Goal: Task Accomplishment & Management: Use online tool/utility

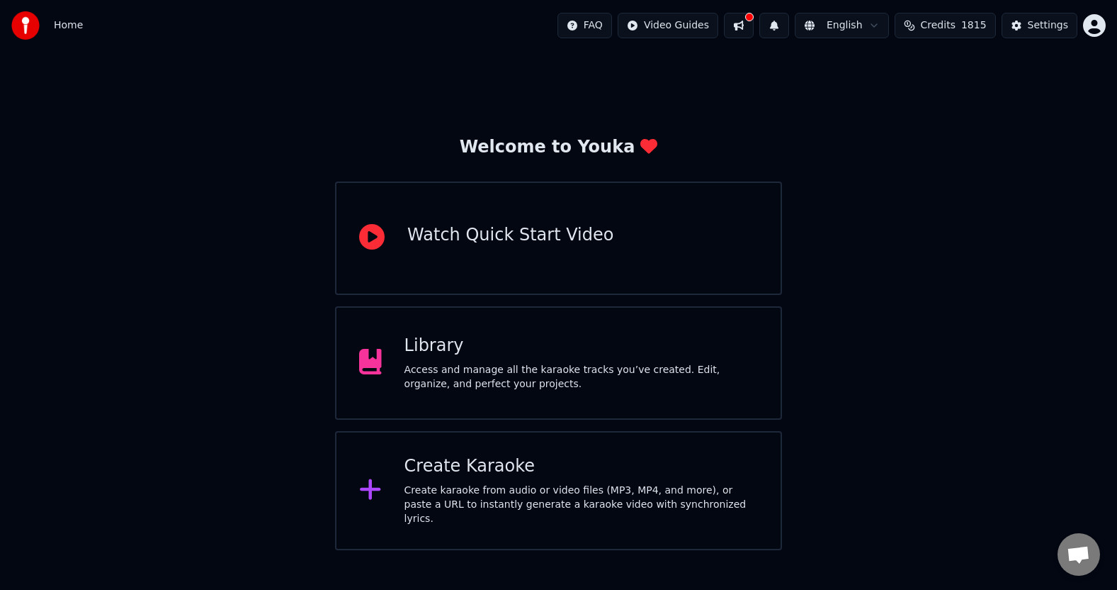
click at [496, 490] on div "Create karaoke from audio or video files (MP3, MP4, and more), or paste a URL t…" at bounding box center [582, 504] width 354 height 43
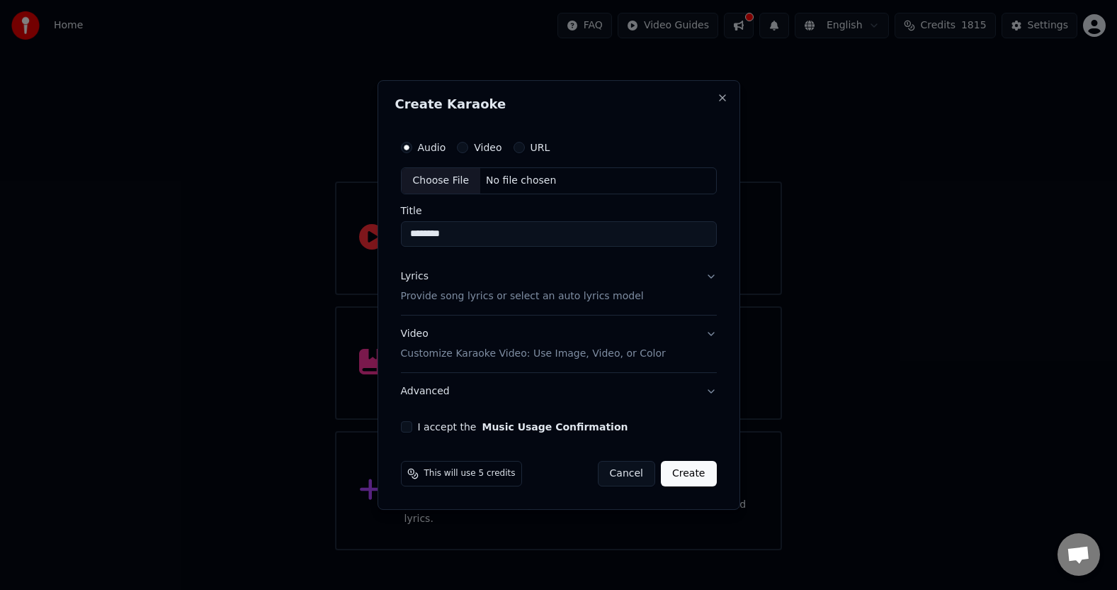
type input "********"
click at [441, 182] on div "Choose File" at bounding box center [441, 181] width 79 height 26
click at [499, 300] on p "Provide song lyrics or select an auto lyrics model" at bounding box center [519, 296] width 243 height 14
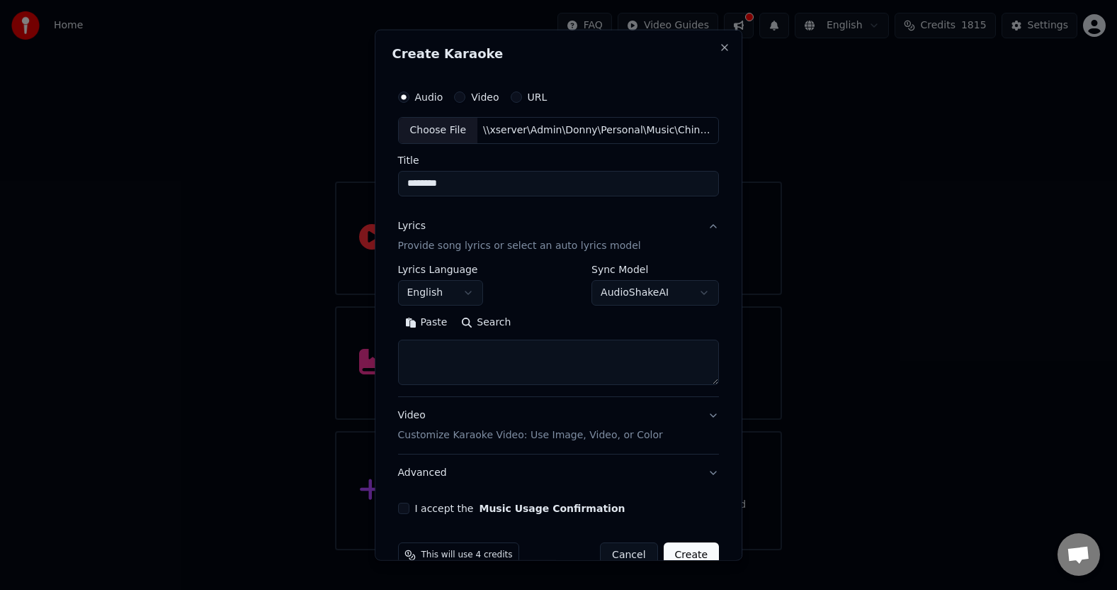
click at [485, 361] on textarea at bounding box center [559, 361] width 322 height 45
paste textarea "**********"
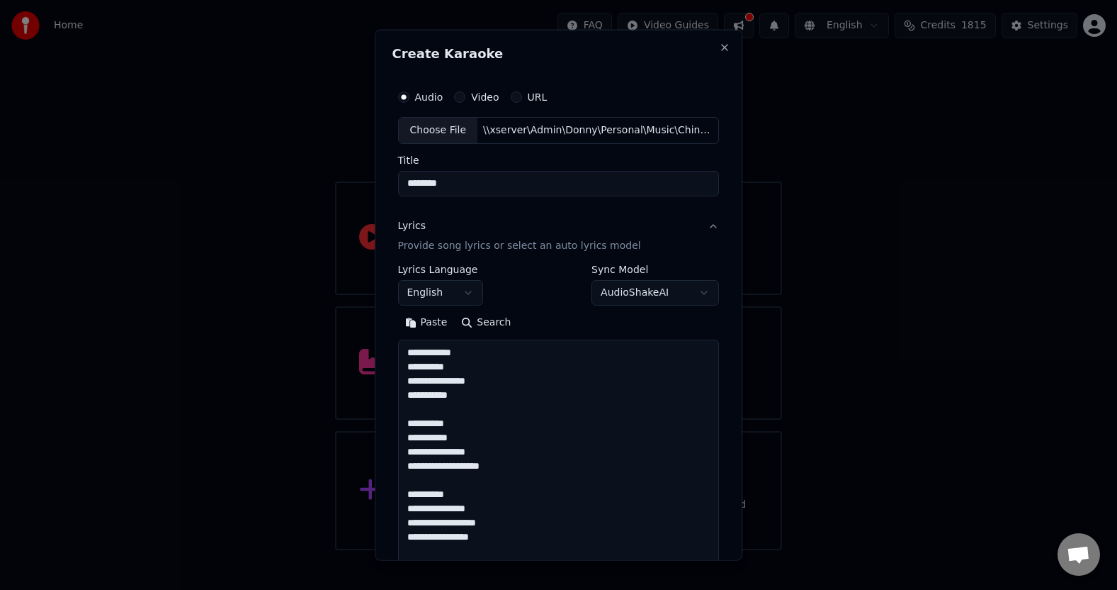
scroll to position [386, 0]
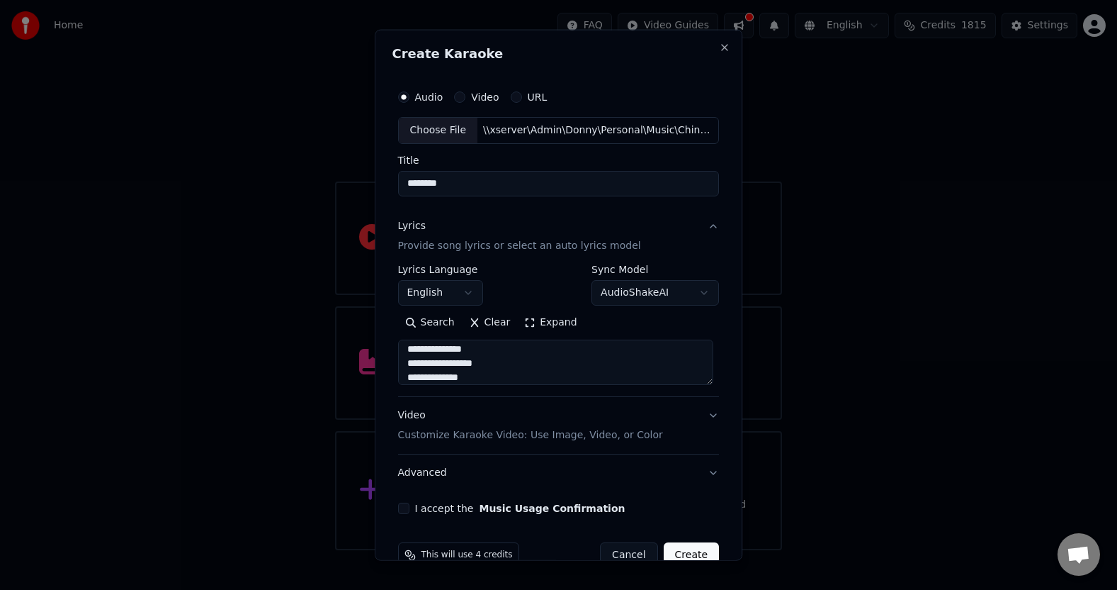
type textarea "**********"
click at [466, 293] on body "**********" at bounding box center [558, 275] width 1117 height 550
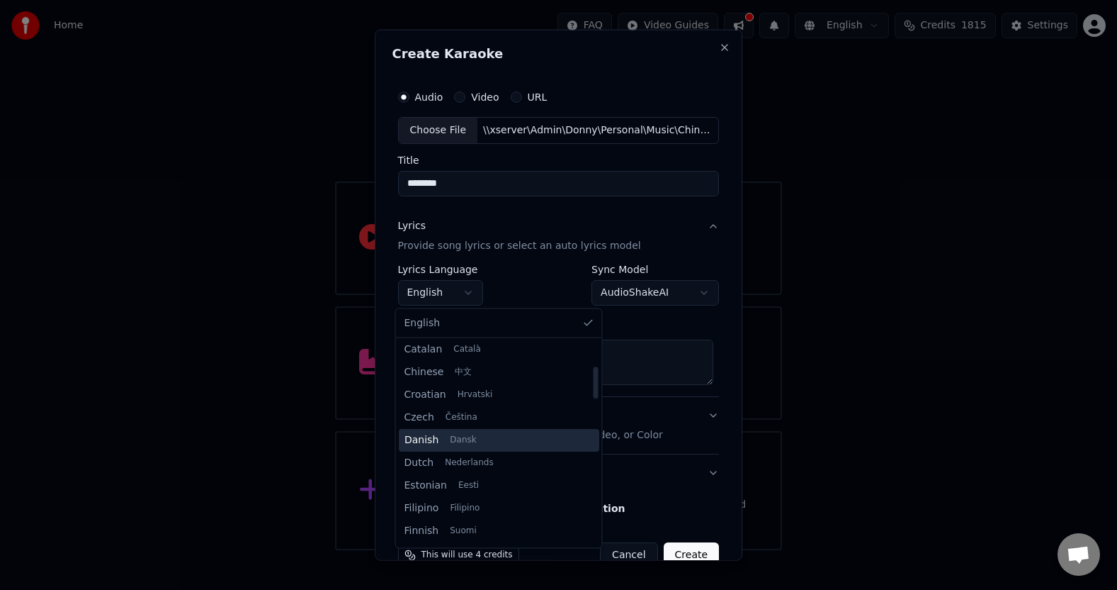
scroll to position [142, 0]
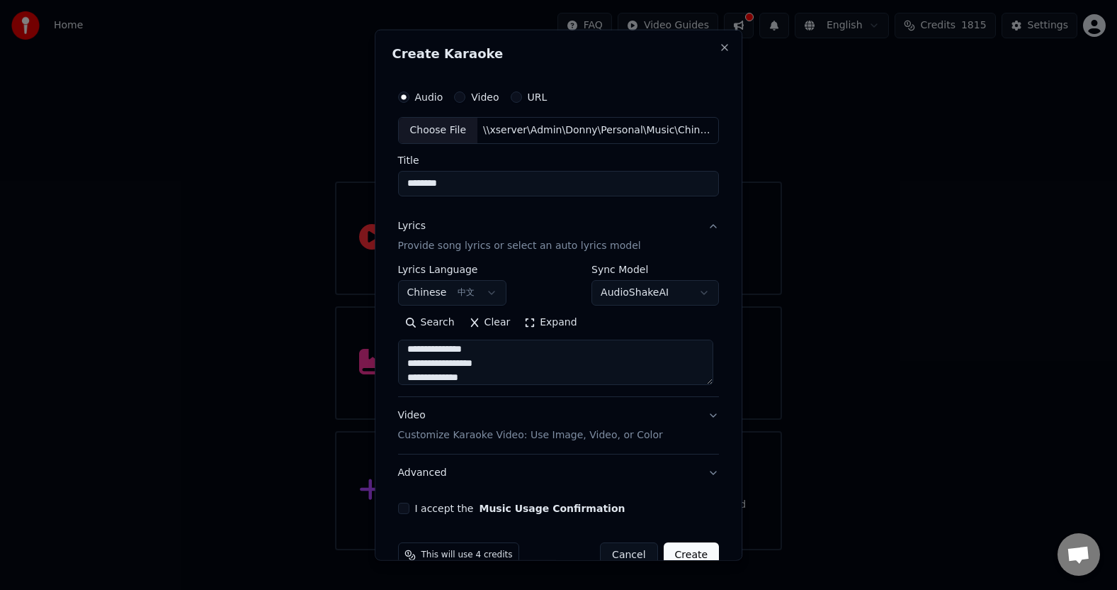
click at [402, 509] on button "I accept the Music Usage Confirmation" at bounding box center [403, 507] width 11 height 11
click at [693, 551] on button "Create" at bounding box center [692, 555] width 56 height 26
select select "**"
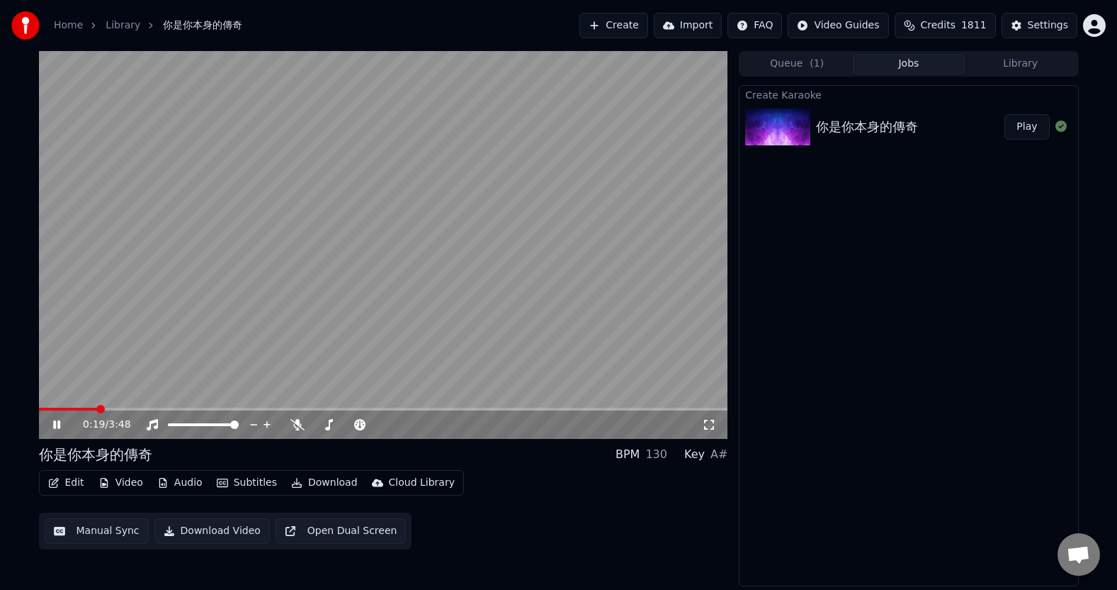
click at [58, 424] on icon at bounding box center [56, 424] width 7 height 9
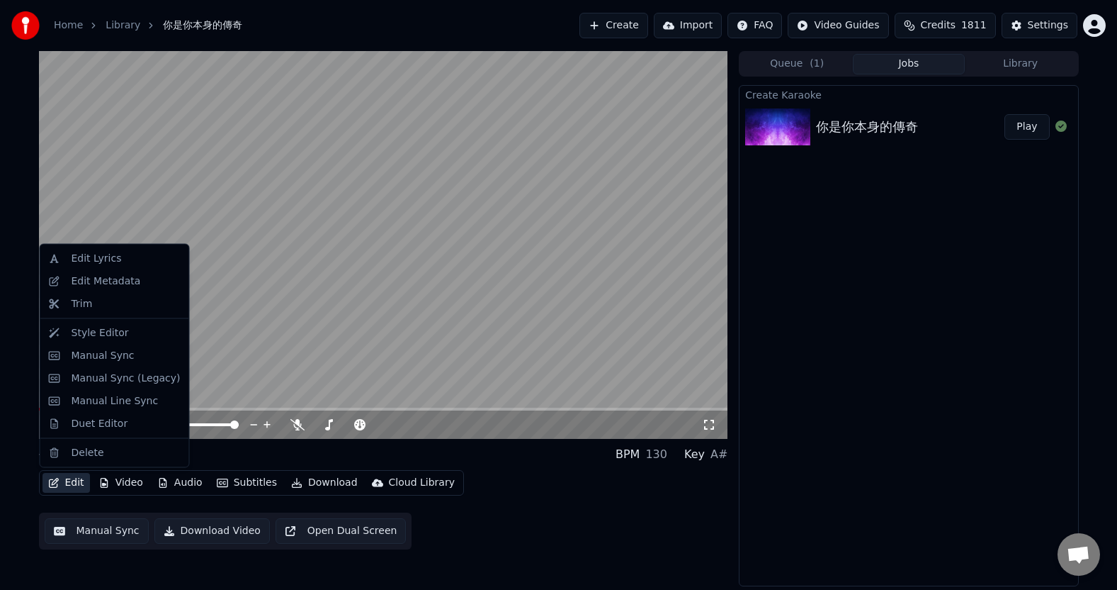
click at [72, 485] on button "Edit" at bounding box center [66, 483] width 47 height 20
click at [100, 262] on div "Edit Lyrics" at bounding box center [97, 259] width 50 height 14
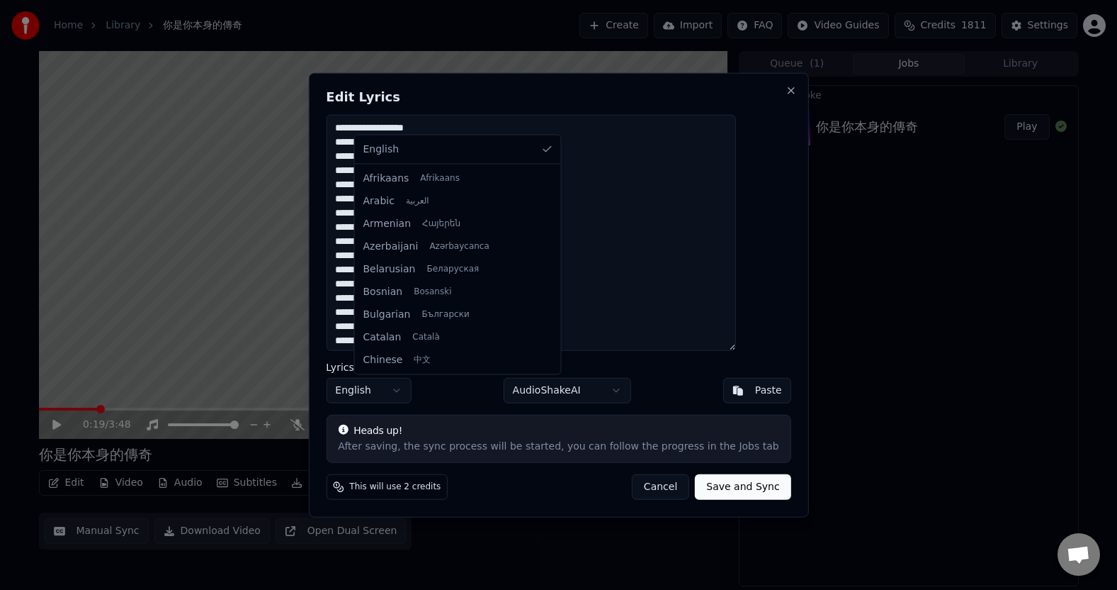
click at [429, 393] on body "**********" at bounding box center [558, 295] width 1117 height 590
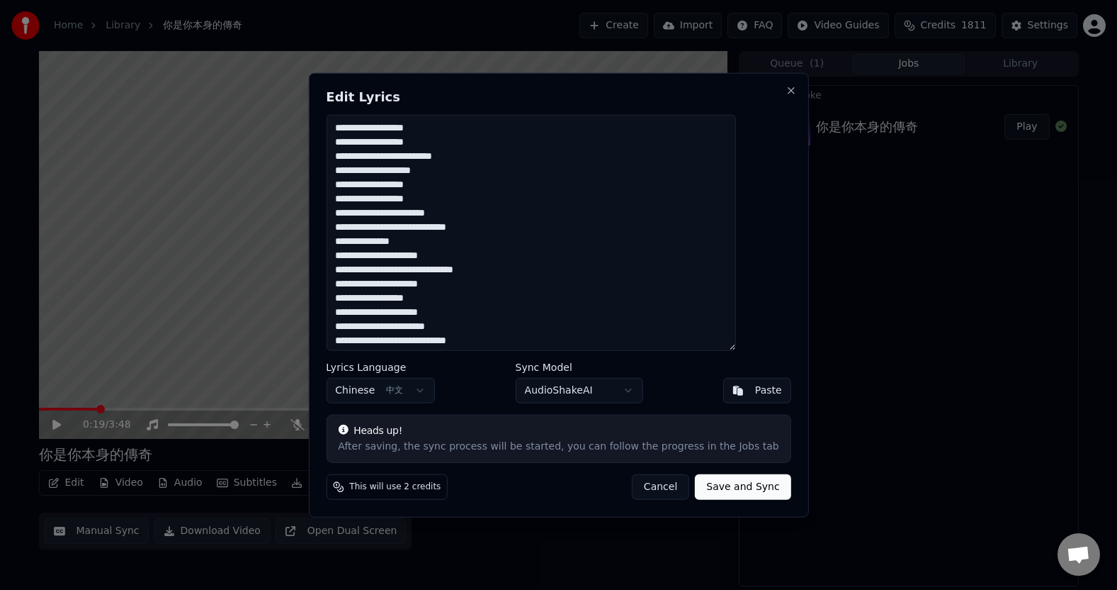
click at [723, 491] on button "Save and Sync" at bounding box center [743, 486] width 96 height 26
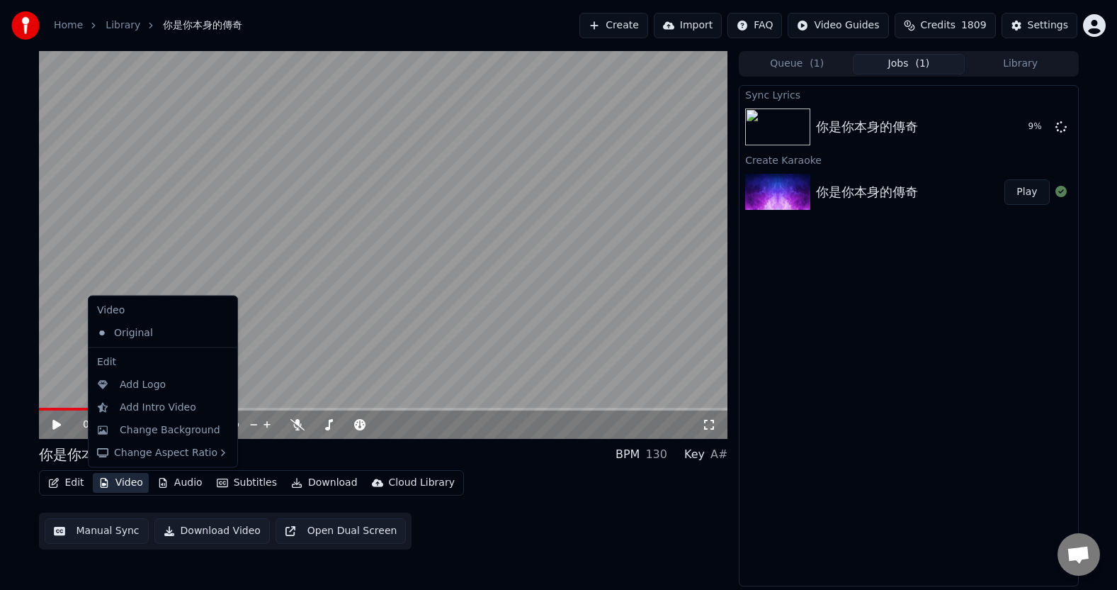
click at [124, 481] on button "Video" at bounding box center [121, 483] width 56 height 20
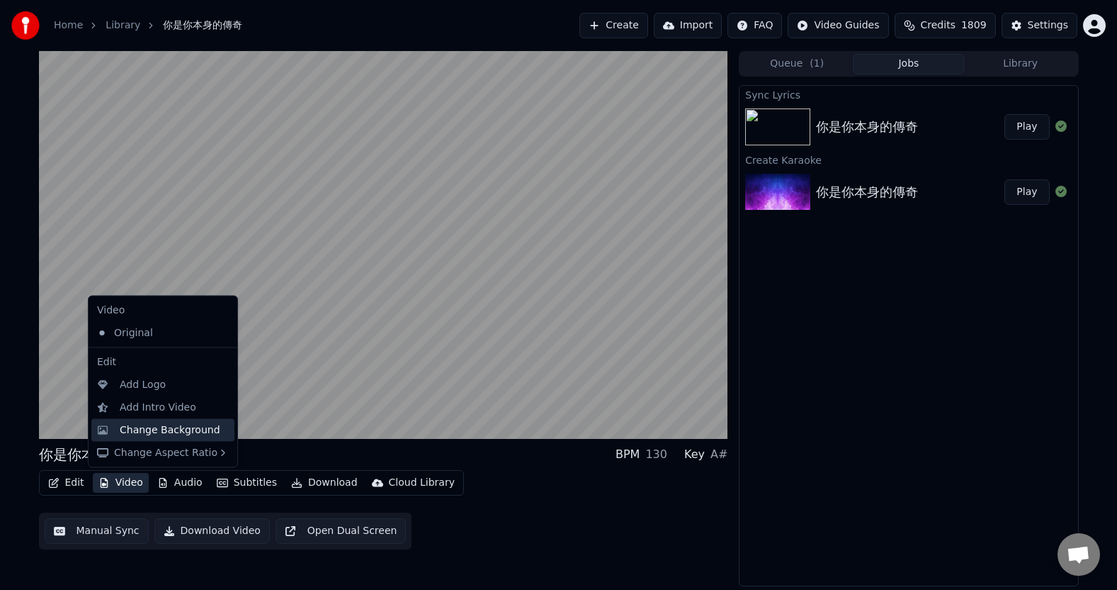
click at [169, 431] on div "Change Background" at bounding box center [170, 429] width 101 height 14
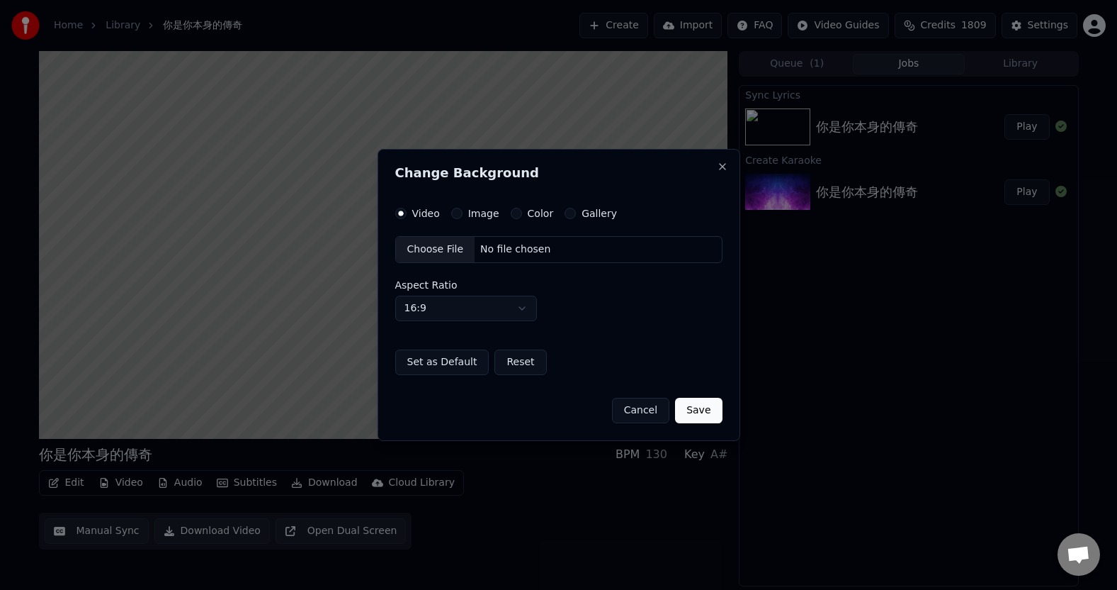
click at [515, 215] on button "Color" at bounding box center [516, 213] width 11 height 11
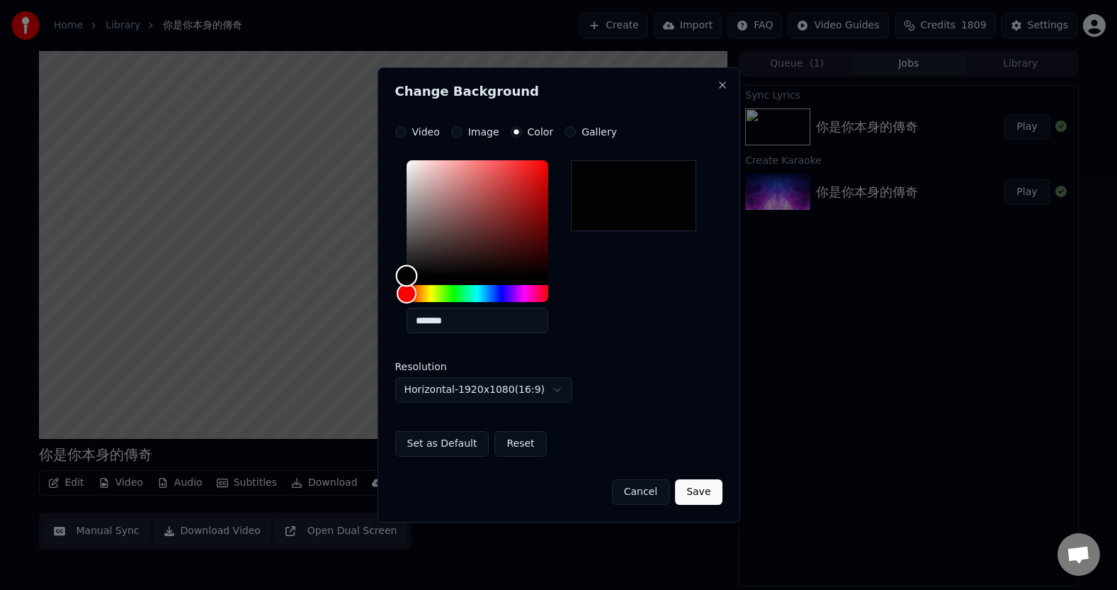
click at [405, 276] on div "Color" at bounding box center [406, 276] width 22 height 22
type input "*******"
drag, startPoint x: 405, startPoint y: 276, endPoint x: 381, endPoint y: 277, distance: 24.8
click at [381, 277] on div "**********" at bounding box center [559, 294] width 363 height 455
click at [698, 495] on button "Save" at bounding box center [698, 492] width 47 height 26
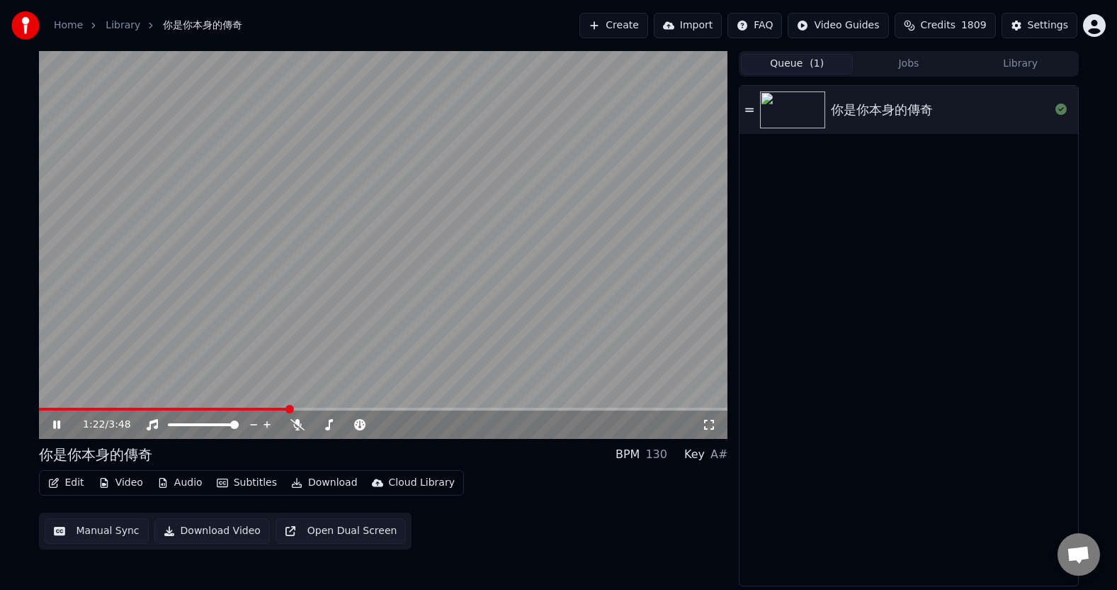
click at [788, 62] on button "Queue ( 1 )" at bounding box center [797, 64] width 112 height 21
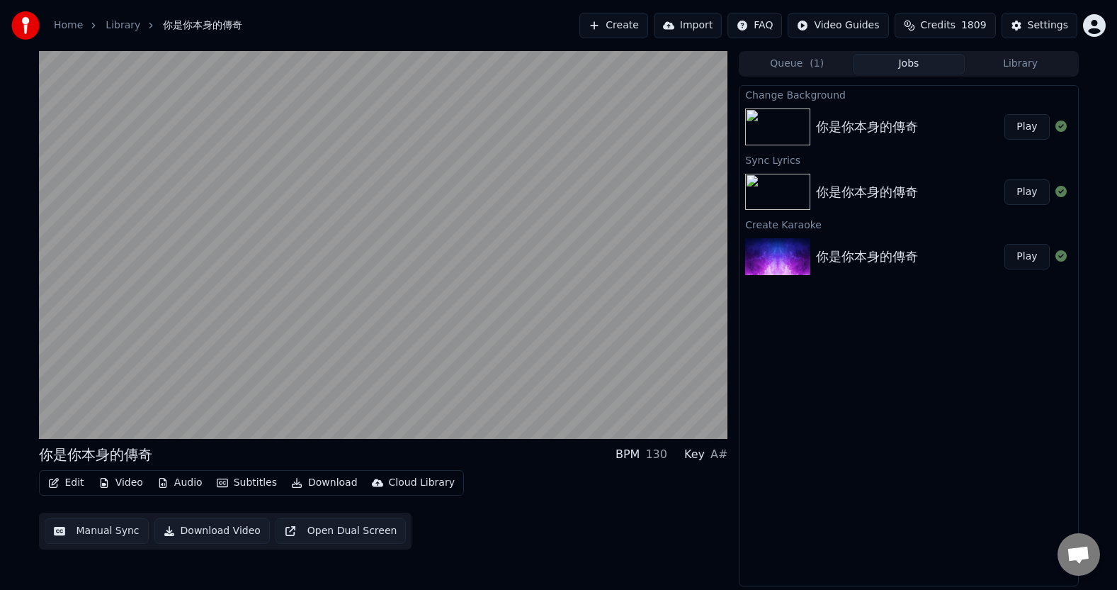
click at [899, 65] on button "Jobs" at bounding box center [909, 64] width 112 height 21
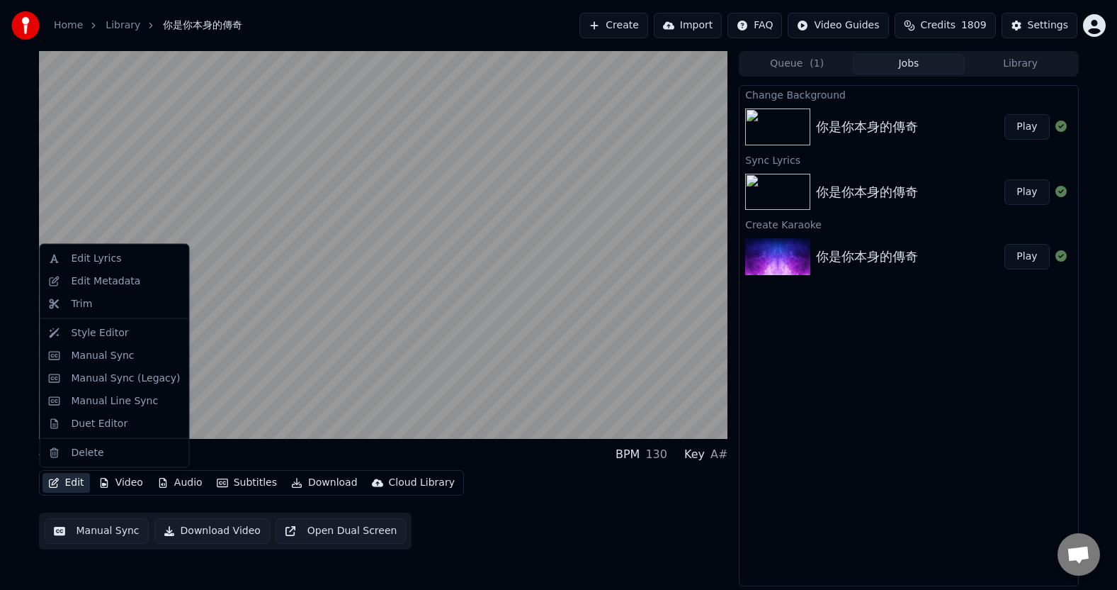
click at [80, 482] on button "Edit" at bounding box center [66, 483] width 47 height 20
click at [80, 255] on div "Edit Lyrics" at bounding box center [97, 259] width 50 height 14
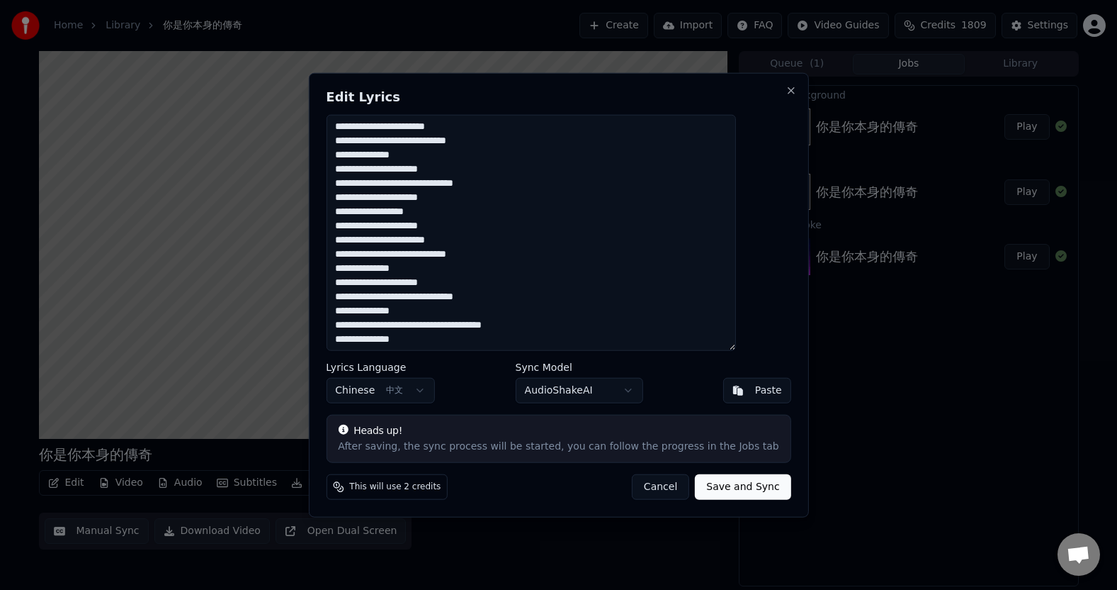
scroll to position [131, 0]
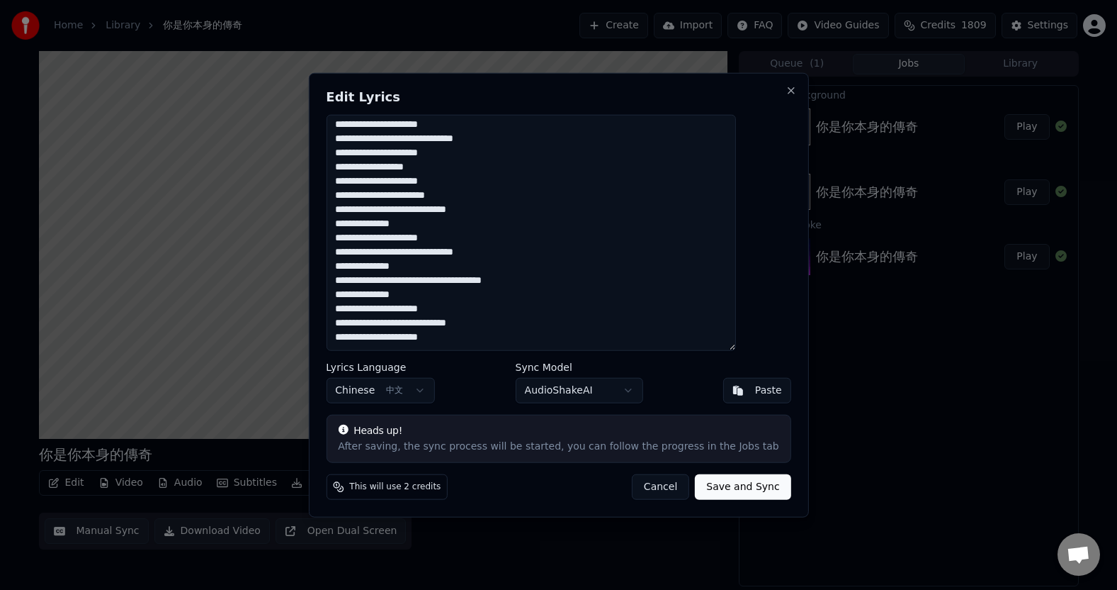
click at [635, 489] on button "Cancel" at bounding box center [660, 486] width 57 height 26
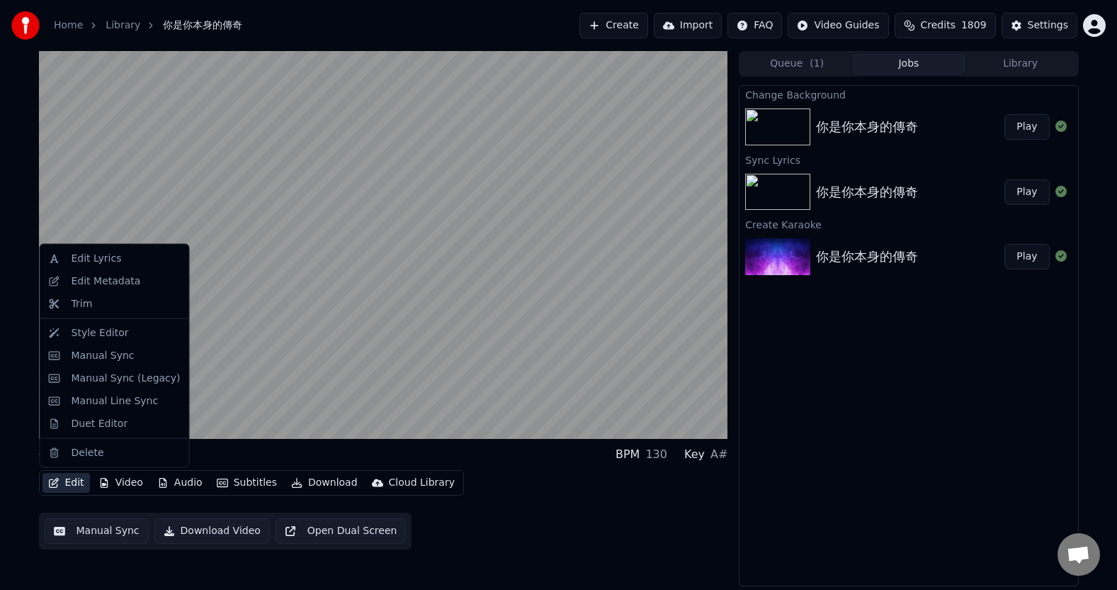
click at [61, 485] on button "Edit" at bounding box center [66, 483] width 47 height 20
click at [105, 330] on div "Style Editor" at bounding box center [100, 332] width 57 height 14
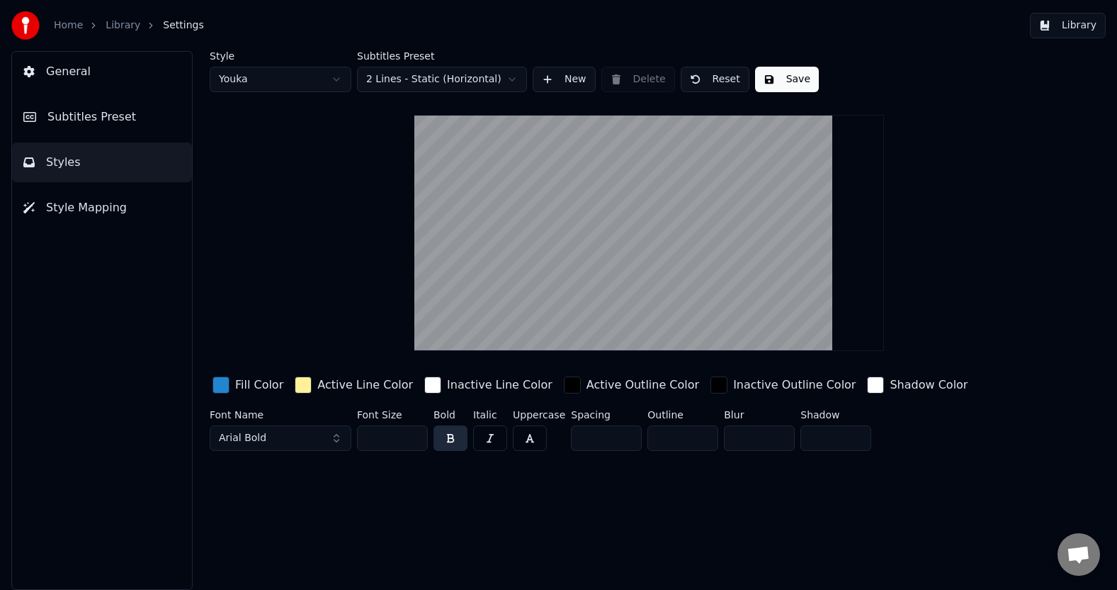
click at [226, 388] on div "button" at bounding box center [221, 384] width 17 height 17
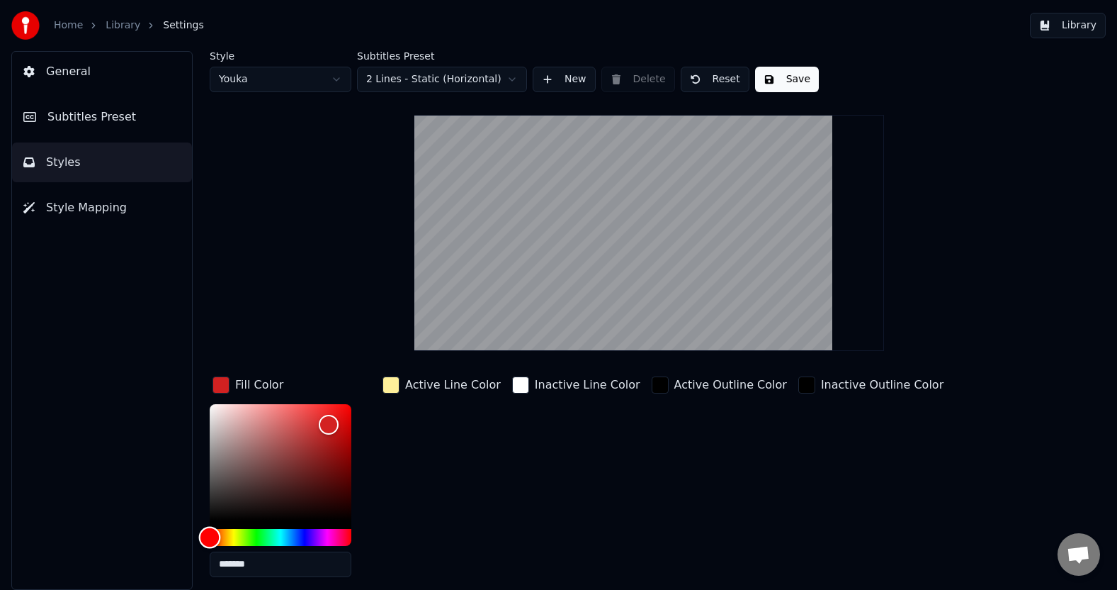
drag, startPoint x: 215, startPoint y: 538, endPoint x: 203, endPoint y: 539, distance: 12.1
click at [210, 539] on div "Hue" at bounding box center [281, 537] width 142 height 17
drag, startPoint x: 205, startPoint y: 536, endPoint x: 203, endPoint y: 524, distance: 12.2
click at [203, 524] on div "Style Youka Subtitles Preset 2 Lines - Static (Horizontal) New Delete Reset Sav…" at bounding box center [649, 320] width 936 height 539
type input "*******"
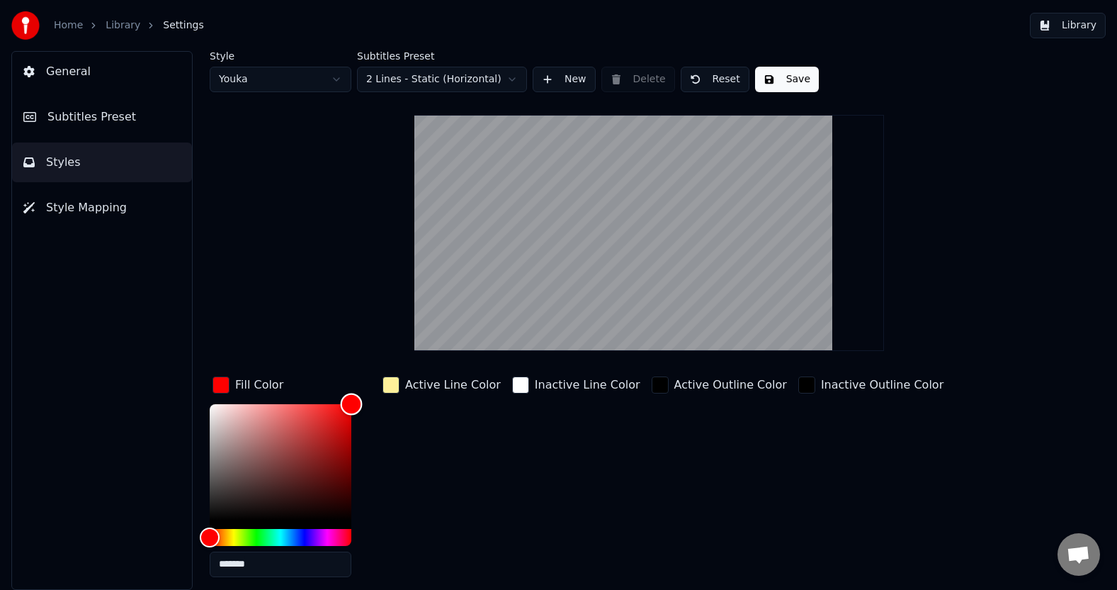
drag, startPoint x: 336, startPoint y: 420, endPoint x: 359, endPoint y: 396, distance: 33.1
click at [359, 396] on div "Color" at bounding box center [352, 404] width 22 height 22
click at [389, 384] on div "button" at bounding box center [391, 384] width 17 height 17
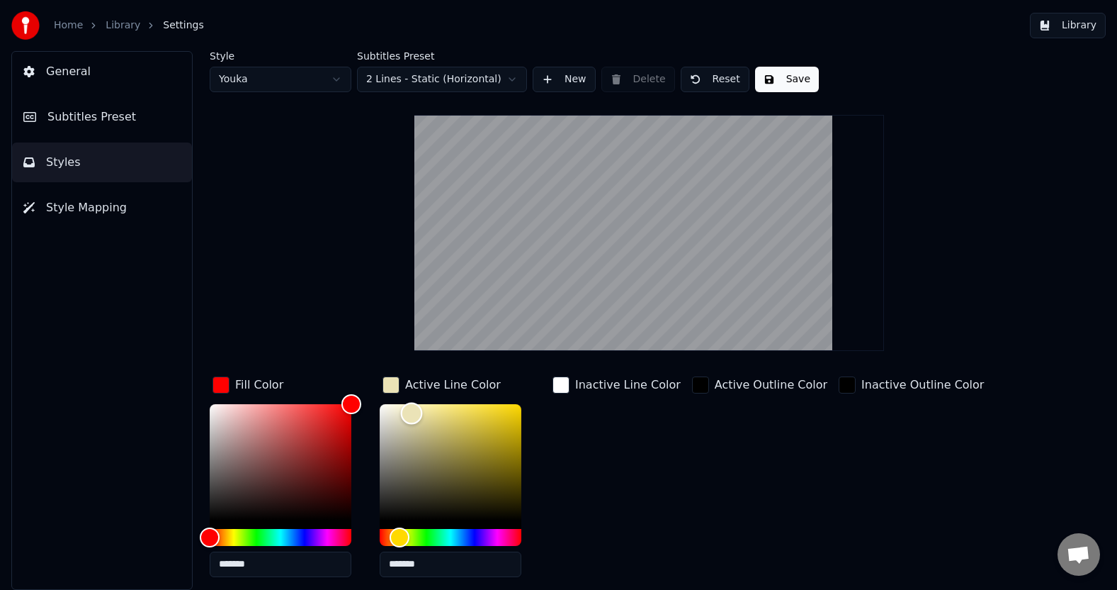
drag, startPoint x: 434, startPoint y: 405, endPoint x: 412, endPoint y: 412, distance: 23.6
click at [412, 412] on div "Color" at bounding box center [412, 413] width 22 height 22
drag, startPoint x: 412, startPoint y: 412, endPoint x: 410, endPoint y: 420, distance: 8.1
click at [410, 420] on div "Color" at bounding box center [410, 421] width 22 height 22
drag, startPoint x: 410, startPoint y: 420, endPoint x: 412, endPoint y: 413, distance: 7.4
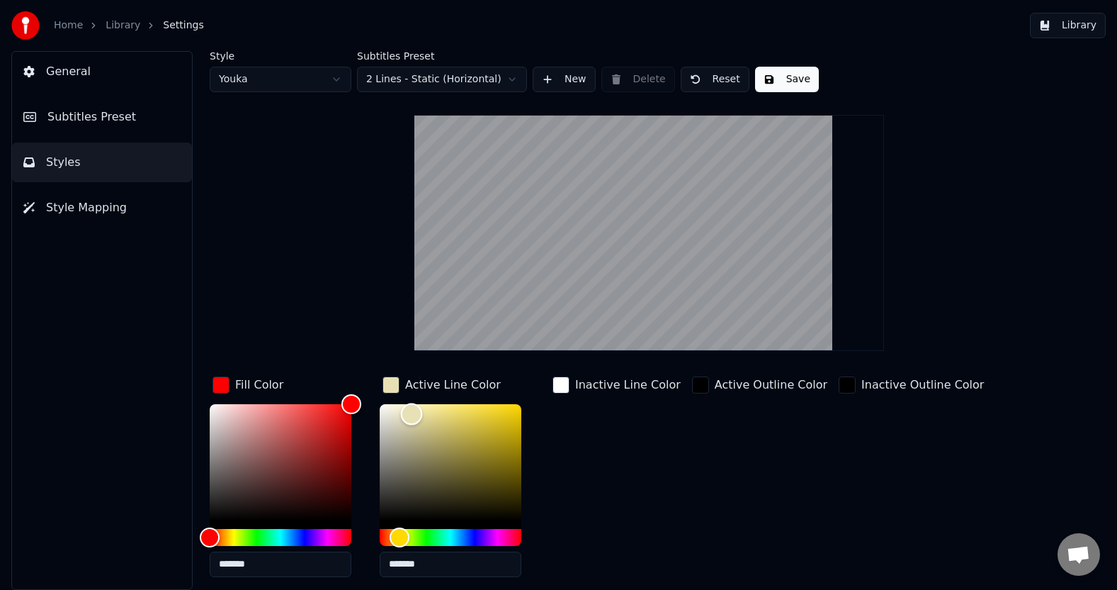
click at [412, 413] on div "Color" at bounding box center [412, 414] width 22 height 22
click at [396, 536] on div "Hue" at bounding box center [396, 537] width 22 height 22
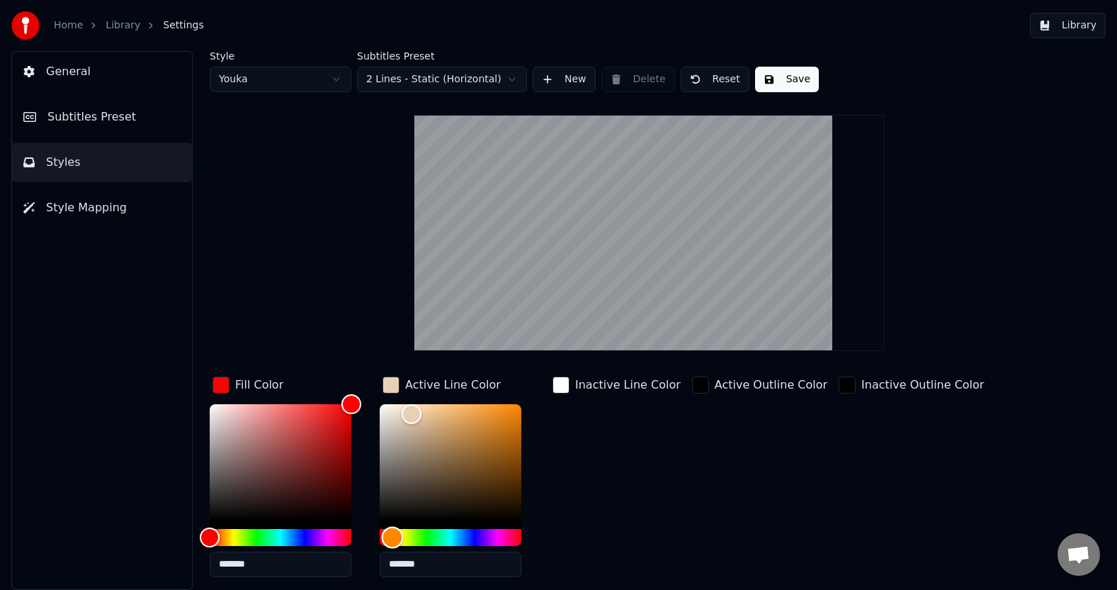
click at [393, 536] on div "Hue" at bounding box center [393, 537] width 22 height 22
drag, startPoint x: 417, startPoint y: 413, endPoint x: 435, endPoint y: 413, distance: 18.4
click at [435, 413] on div "Color" at bounding box center [435, 414] width 22 height 22
drag, startPoint x: 430, startPoint y: 415, endPoint x: 424, endPoint y: 407, distance: 10.1
click at [424, 407] on div "Color" at bounding box center [424, 409] width 22 height 22
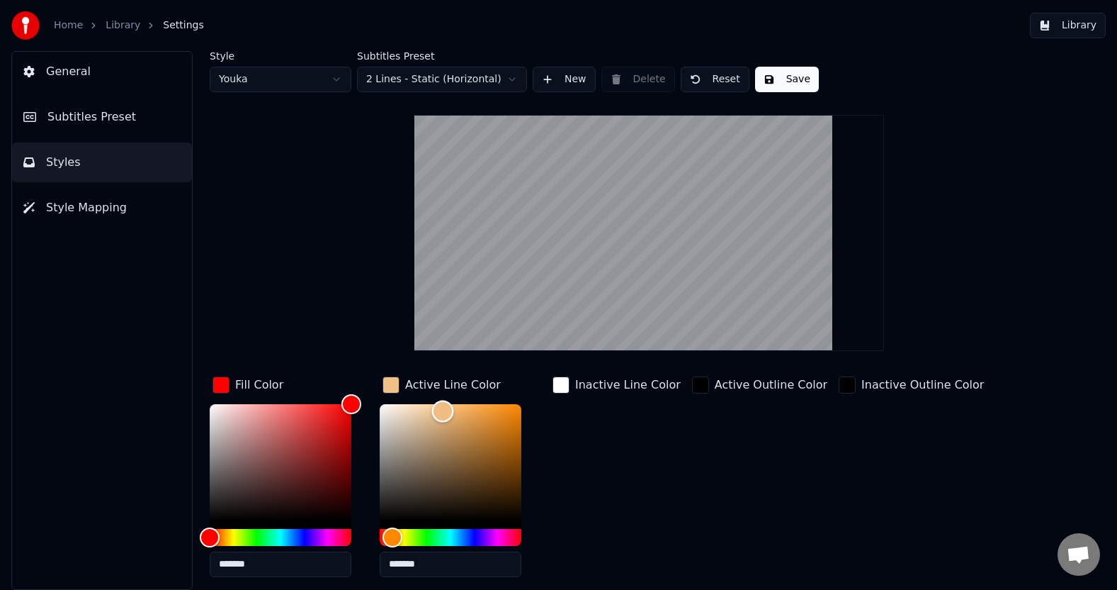
type input "*******"
drag, startPoint x: 424, startPoint y: 408, endPoint x: 444, endPoint y: 408, distance: 20.5
click at [444, 408] on div "Color" at bounding box center [445, 409] width 22 height 22
click at [789, 79] on button "Save" at bounding box center [787, 80] width 64 height 26
click at [787, 82] on button "Save" at bounding box center [787, 80] width 64 height 26
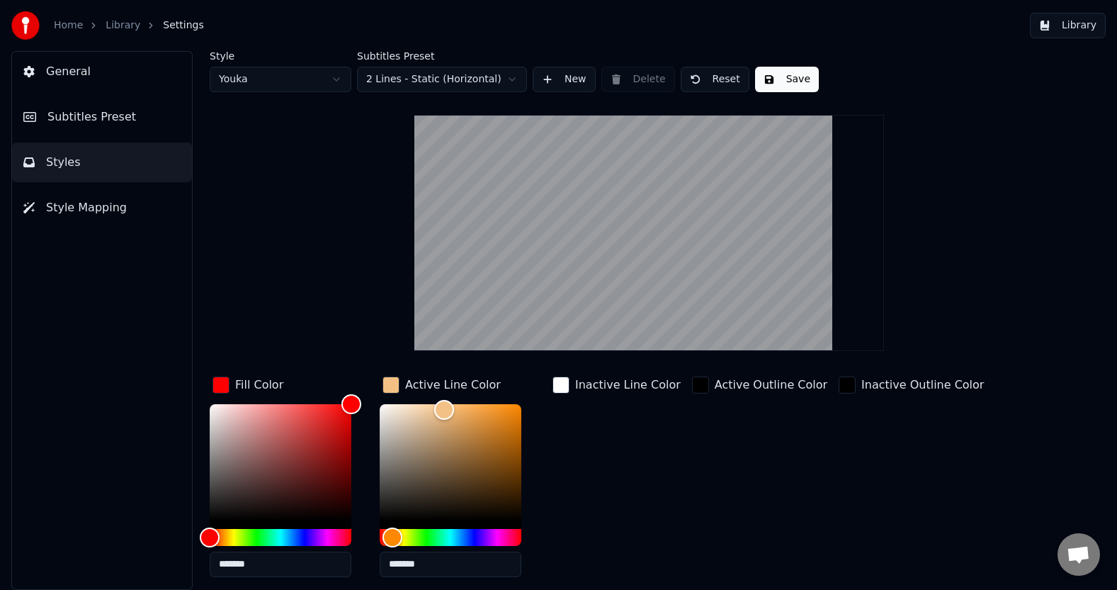
click at [86, 72] on button "General" at bounding box center [102, 72] width 180 height 40
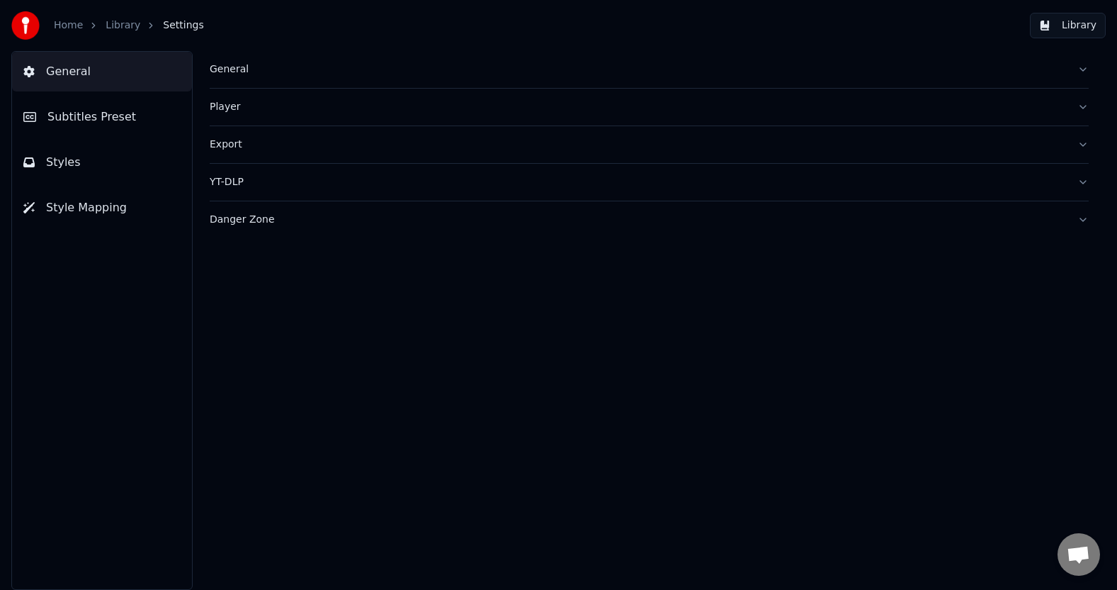
click at [72, 28] on link "Home" at bounding box center [68, 25] width 29 height 14
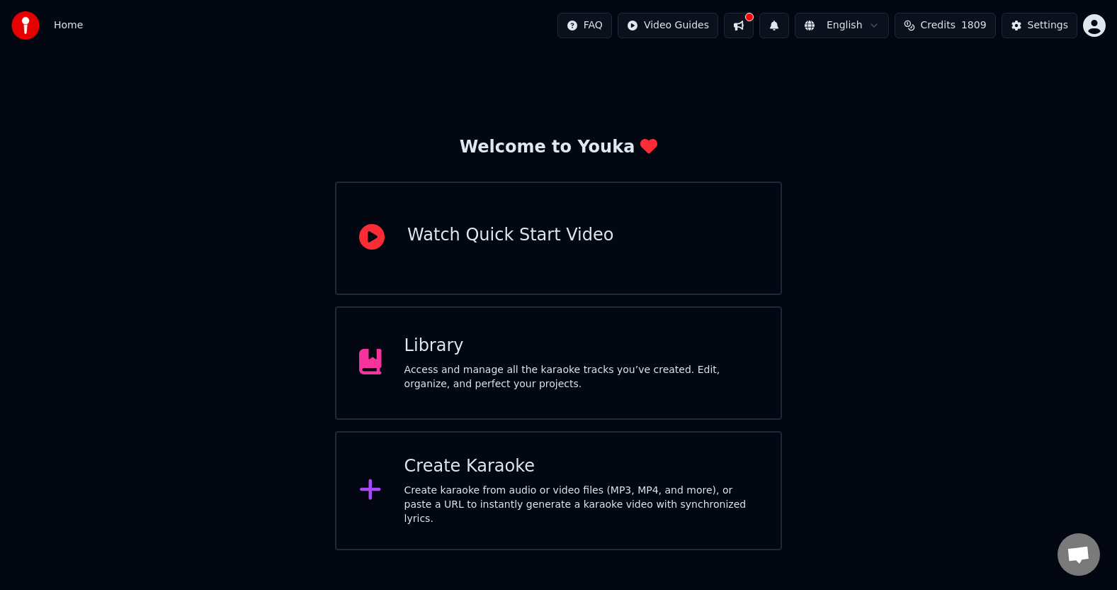
click at [479, 365] on div "Access and manage all the karaoke tracks you’ve created. Edit, organize, and pe…" at bounding box center [582, 377] width 354 height 28
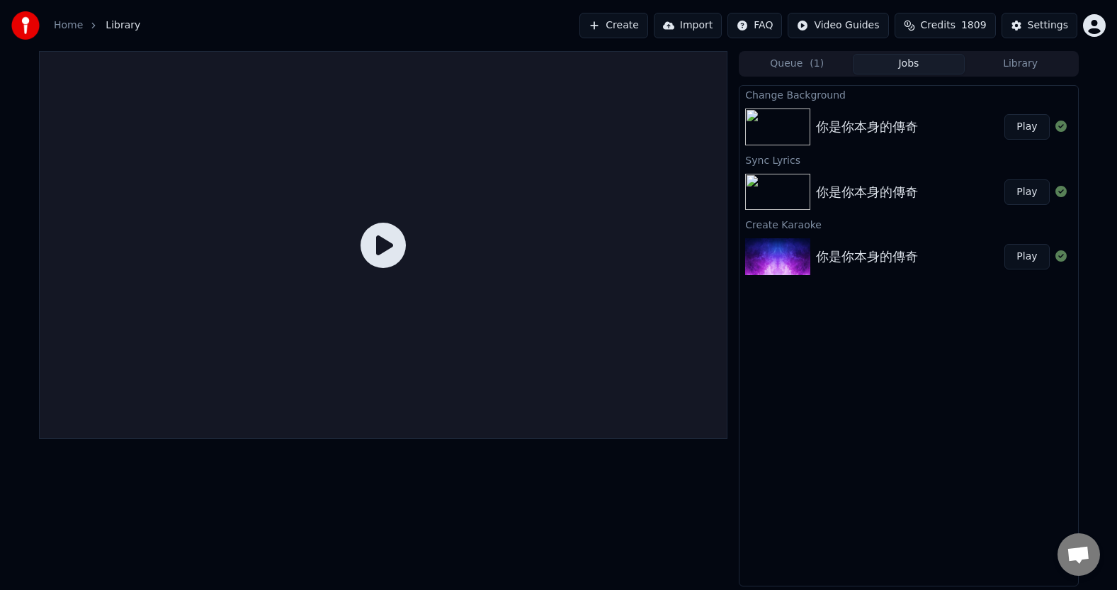
click at [387, 247] on icon at bounding box center [383, 245] width 45 height 45
click at [380, 246] on icon at bounding box center [383, 245] width 45 height 45
click at [863, 137] on div "你是你本身的傳奇 Play" at bounding box center [909, 127] width 338 height 48
click at [883, 137] on div "你是你本身的傳奇 Play" at bounding box center [909, 127] width 338 height 48
click at [411, 242] on div at bounding box center [383, 245] width 689 height 388
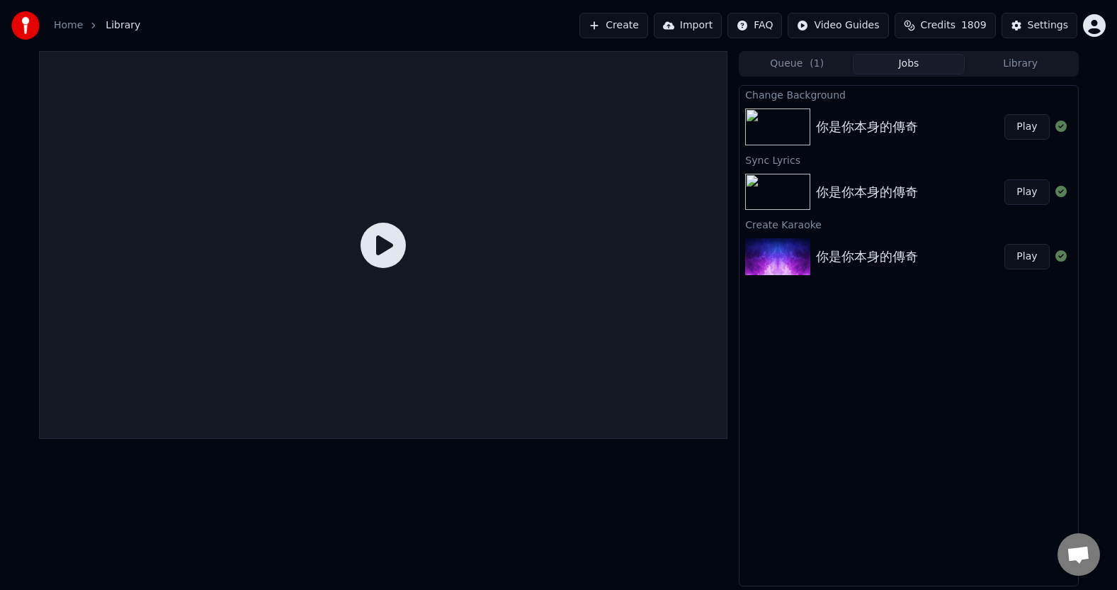
click at [821, 67] on span "( 1 )" at bounding box center [817, 64] width 14 height 14
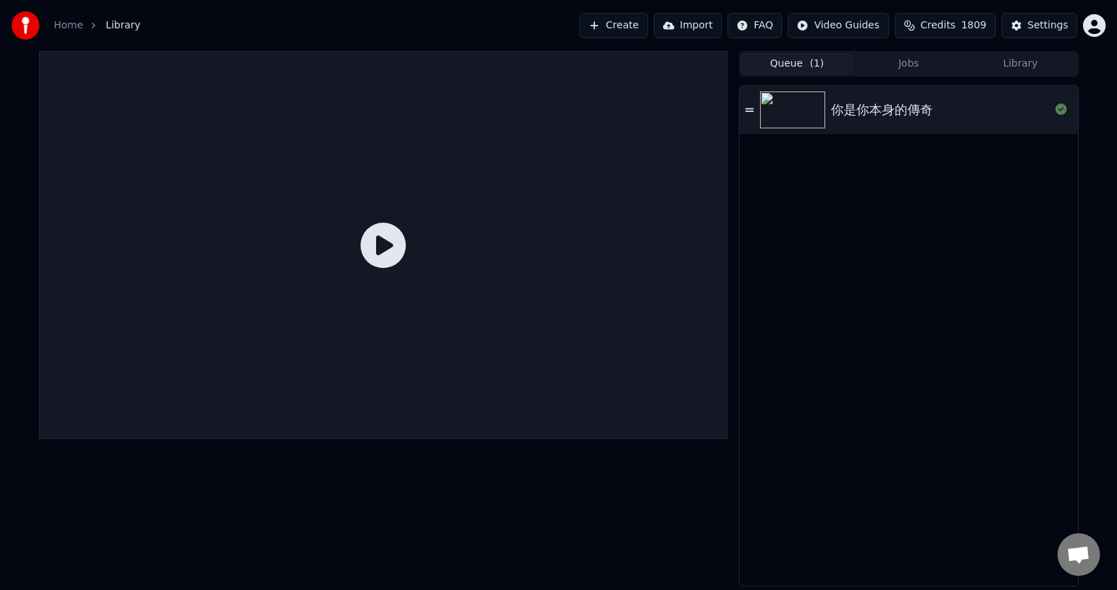
click at [830, 114] on div at bounding box center [795, 109] width 71 height 37
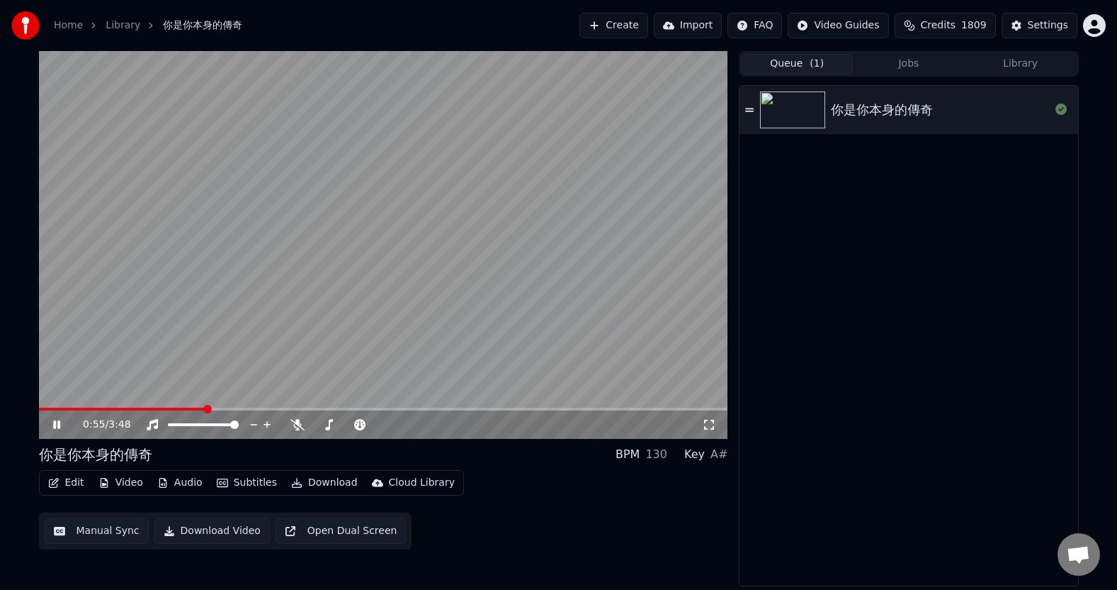
click at [60, 427] on icon at bounding box center [56, 424] width 7 height 9
click at [207, 533] on button "Download Video" at bounding box center [212, 531] width 116 height 26
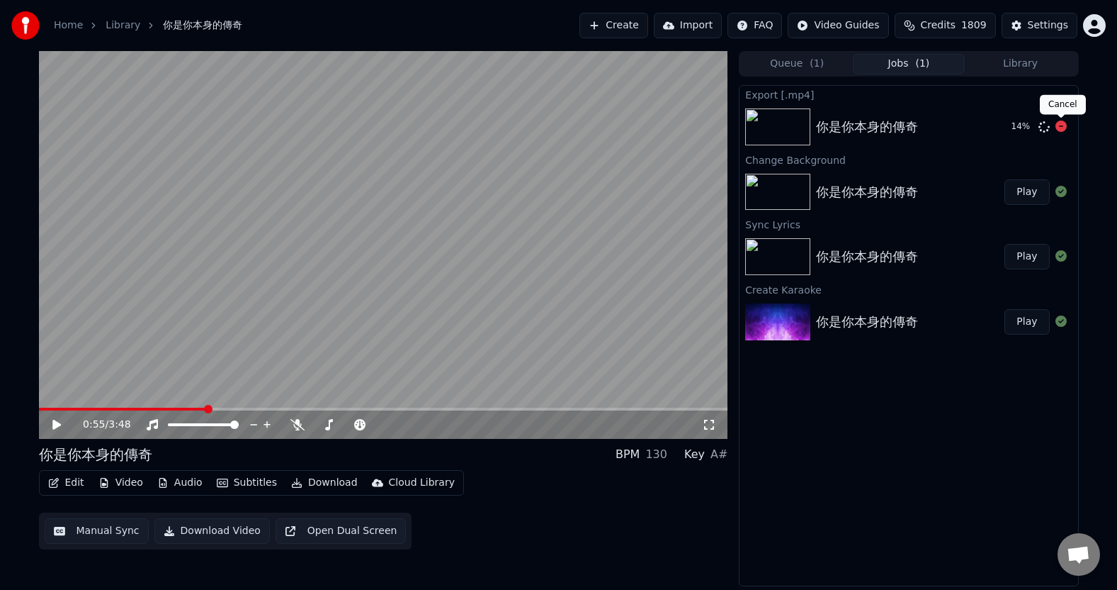
click at [1060, 124] on icon at bounding box center [1061, 125] width 11 height 11
click at [1045, 127] on icon at bounding box center [1044, 126] width 11 height 11
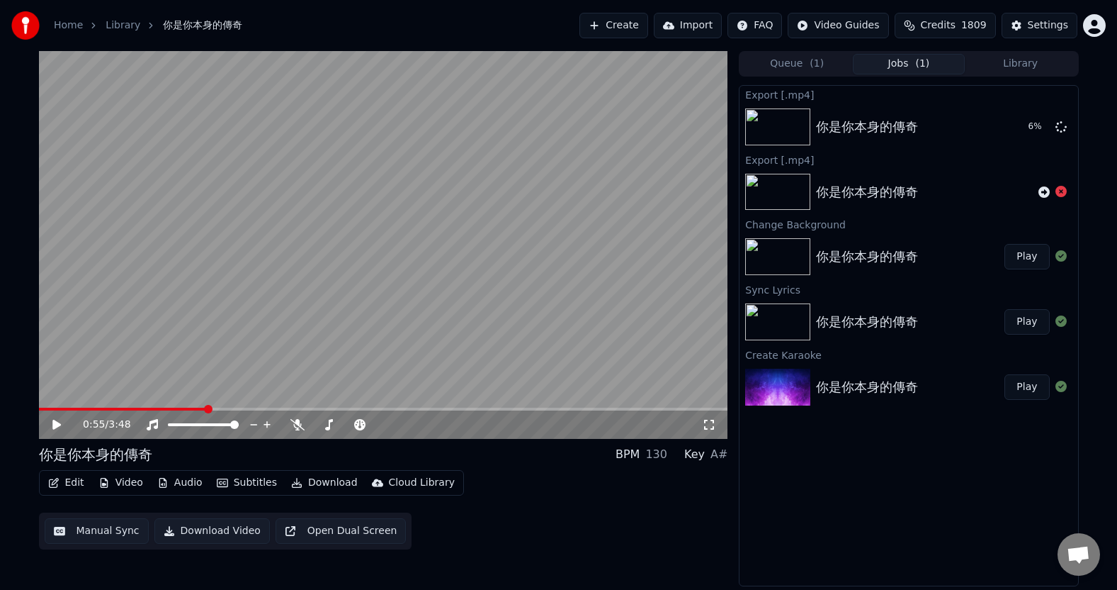
click at [55, 427] on icon at bounding box center [56, 425] width 9 height 10
click at [54, 424] on icon at bounding box center [56, 424] width 7 height 9
click at [50, 424] on icon at bounding box center [66, 424] width 33 height 11
click at [58, 426] on icon at bounding box center [56, 424] width 7 height 9
